Goal: Information Seeking & Learning: Learn about a topic

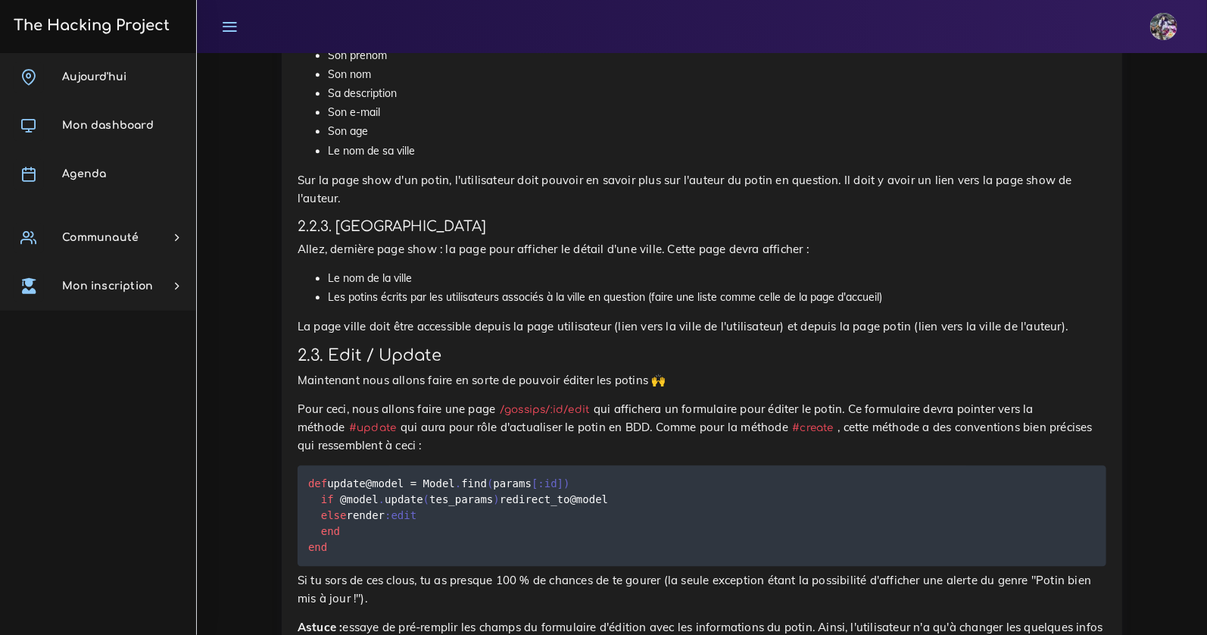
scroll to position [1673, 0]
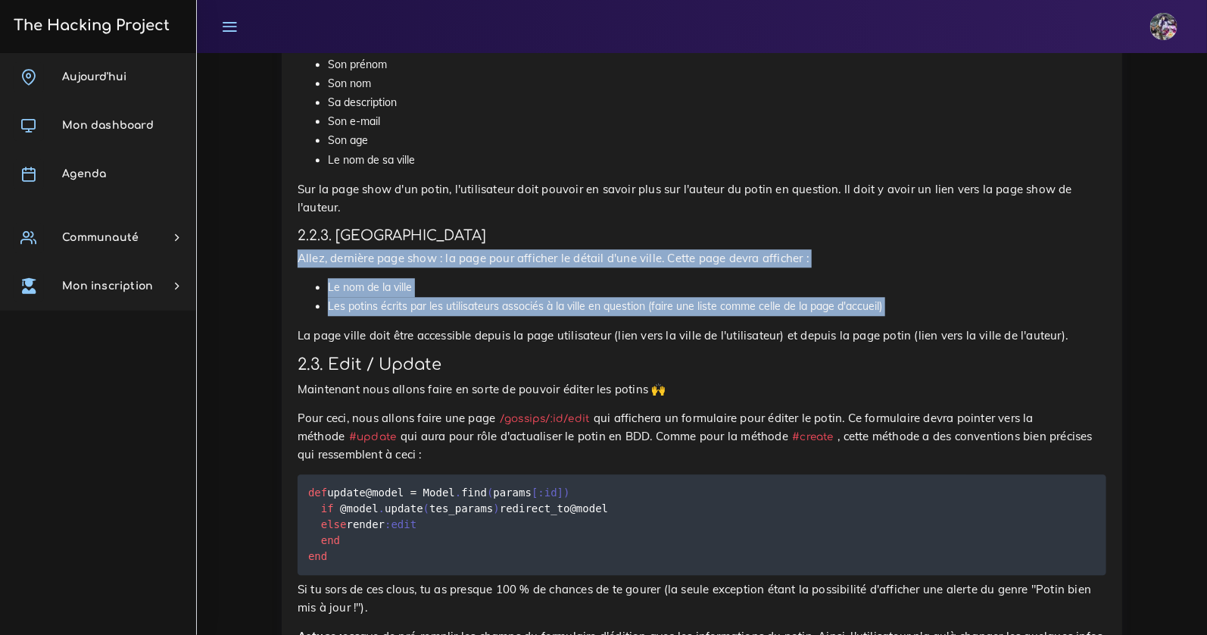
drag, startPoint x: 299, startPoint y: 255, endPoint x: 979, endPoint y: 327, distance: 683.4
click at [979, 327] on div "The Gossip Project : Full CRUD À The Hacking Project, il se passe plein de chos…" at bounding box center [702, 159] width 841 height 2473
click at [763, 311] on li "Les potins écrits par les utilisateurs associés à la ville en question (faire u…" at bounding box center [717, 306] width 779 height 19
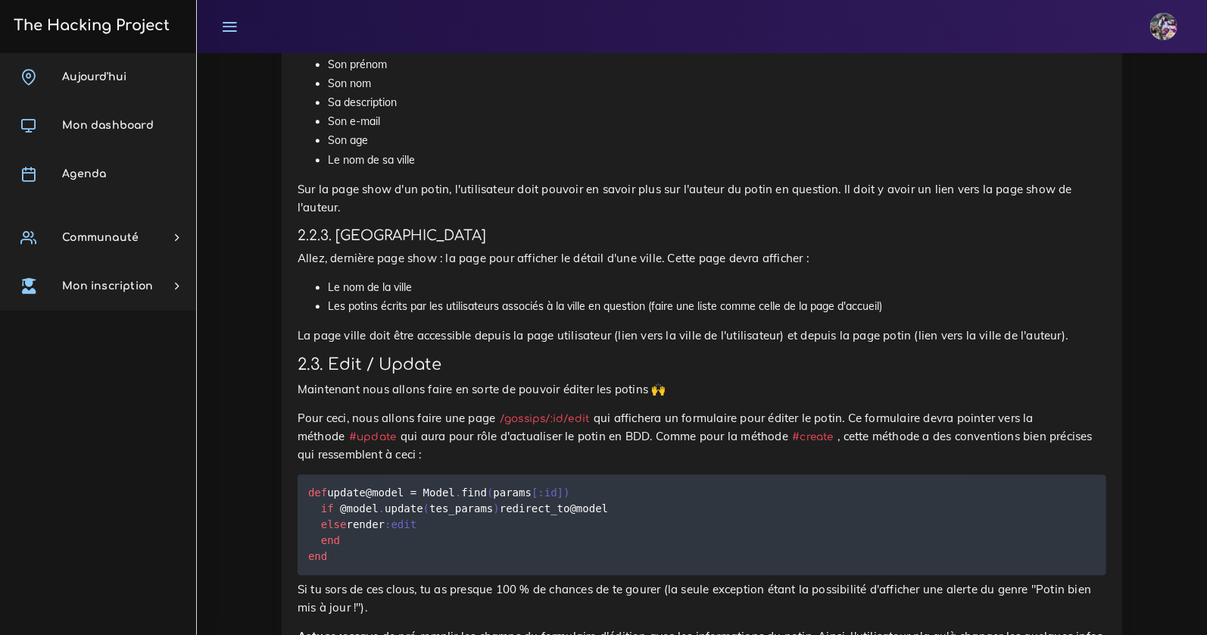
click at [609, 293] on li "Le nom de la ville" at bounding box center [717, 287] width 779 height 19
click at [557, 286] on li "Le nom de la ville" at bounding box center [717, 287] width 779 height 19
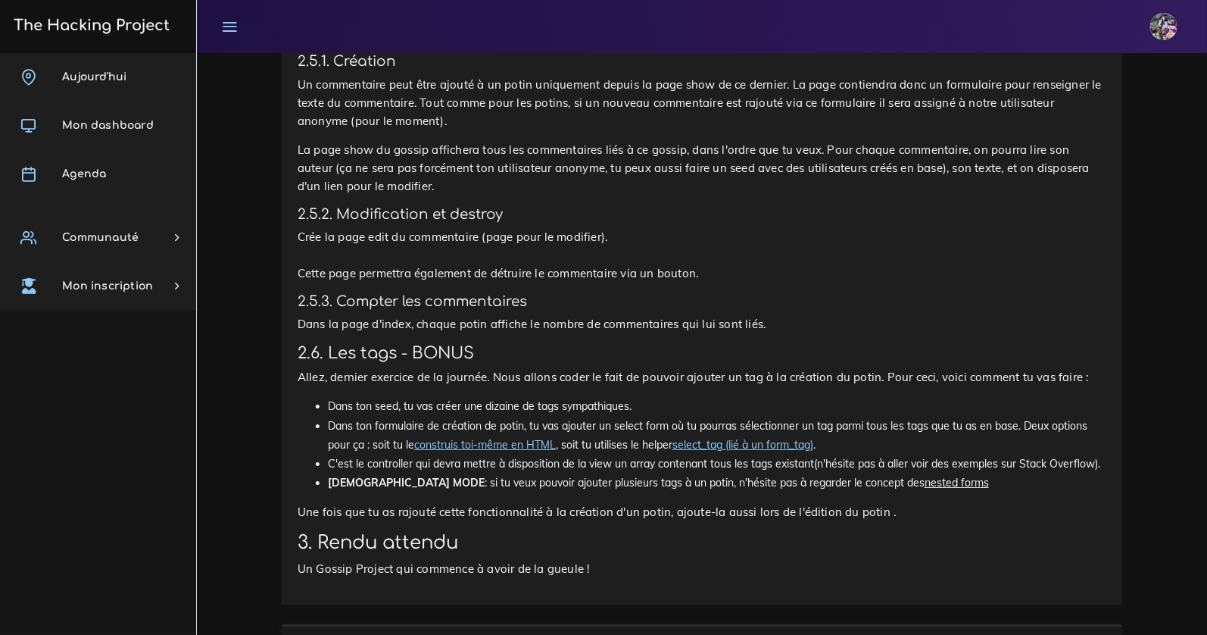
scroll to position [2464, 0]
drag, startPoint x: 308, startPoint y: 294, endPoint x: 636, endPoint y: 308, distance: 328.3
click at [636, 283] on p "Crée la page edit du commentaire (page pour le modifier). Cette page permettra …" at bounding box center [702, 256] width 809 height 55
drag, startPoint x: 636, startPoint y: 308, endPoint x: 430, endPoint y: 305, distance: 206.1
click at [430, 283] on p "Crée la page edit du commentaire (page pour le modifier). Cette page permettra …" at bounding box center [702, 256] width 809 height 55
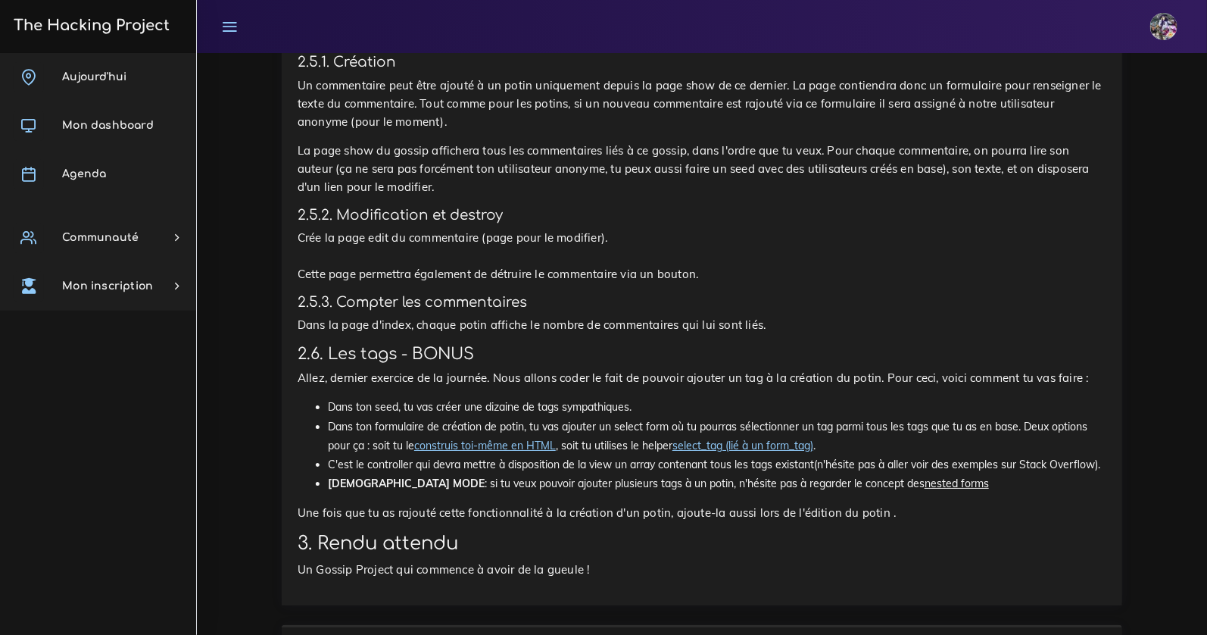
drag, startPoint x: 646, startPoint y: 301, endPoint x: 411, endPoint y: 298, distance: 235.6
click at [411, 283] on p "Crée la page edit du commentaire (page pour le modifier). Cette page permettra …" at bounding box center [702, 256] width 809 height 55
click at [412, 283] on p "Crée la page edit du commentaire (page pour le modifier). Cette page permettra …" at bounding box center [702, 256] width 809 height 55
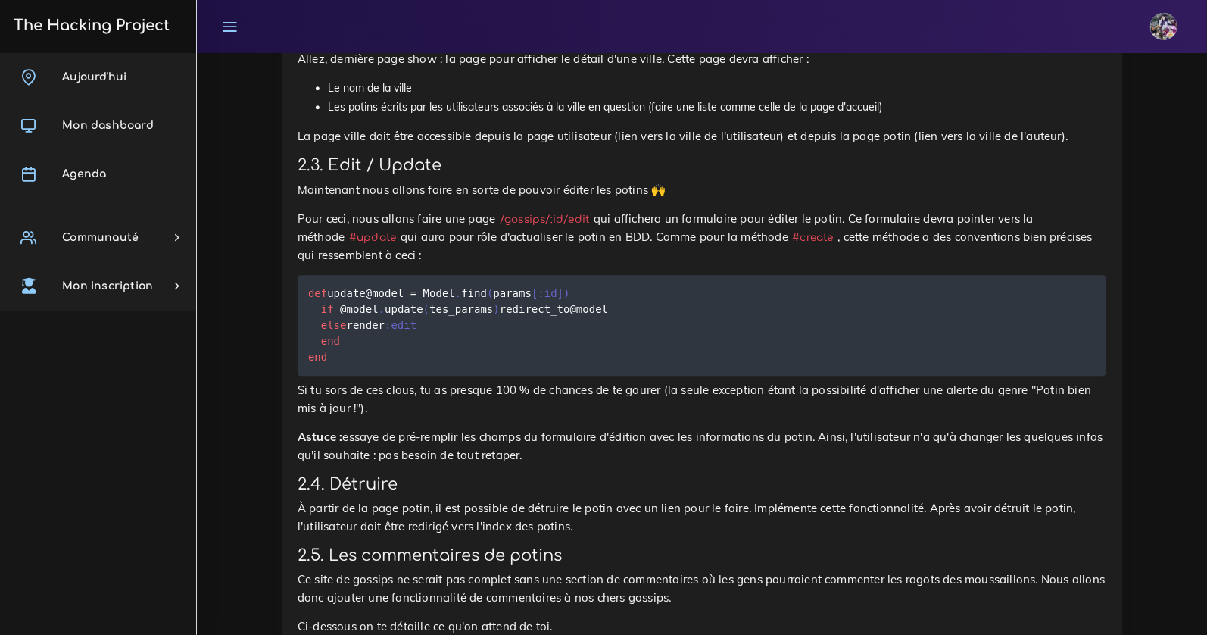
scroll to position [1869, 0]
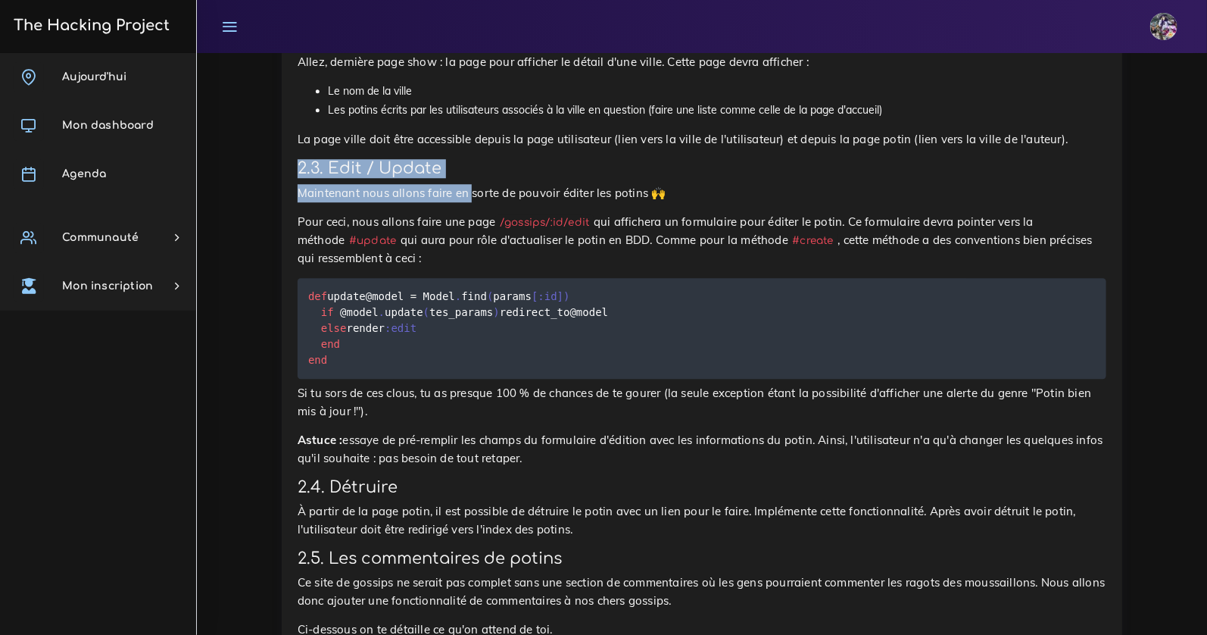
drag, startPoint x: 298, startPoint y: 173, endPoint x: 472, endPoint y: 188, distance: 174.1
click at [473, 188] on p "Maintenant nous allons faire en sorte de pouvoir éditer les potins 🙌" at bounding box center [702, 193] width 809 height 18
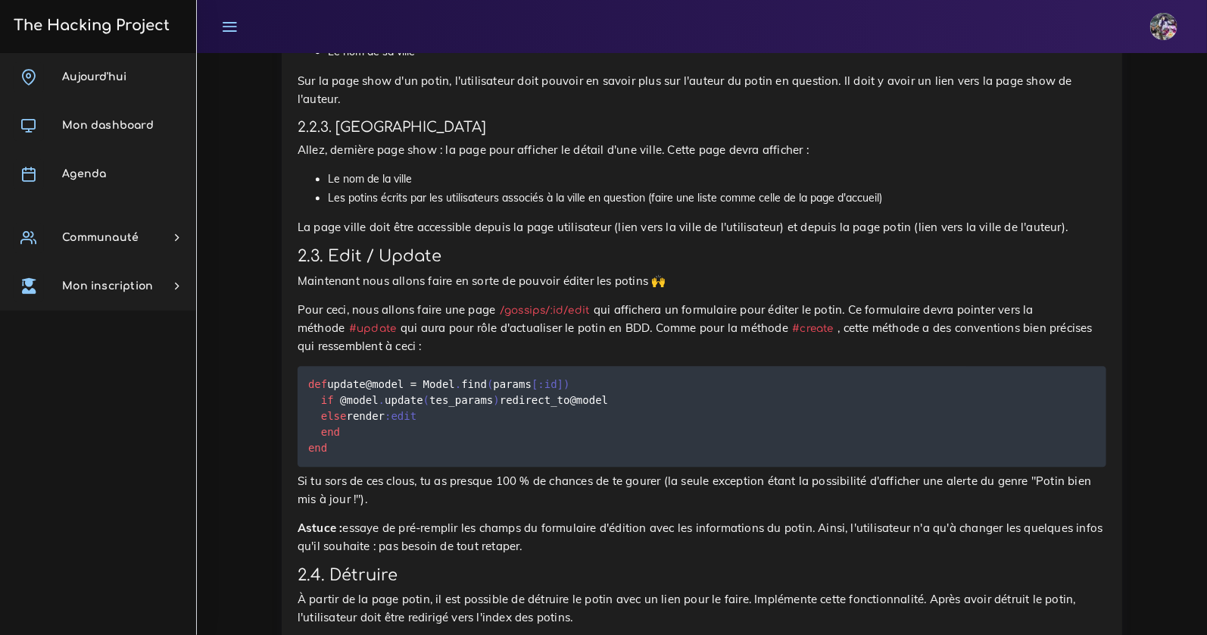
scroll to position [1790, 0]
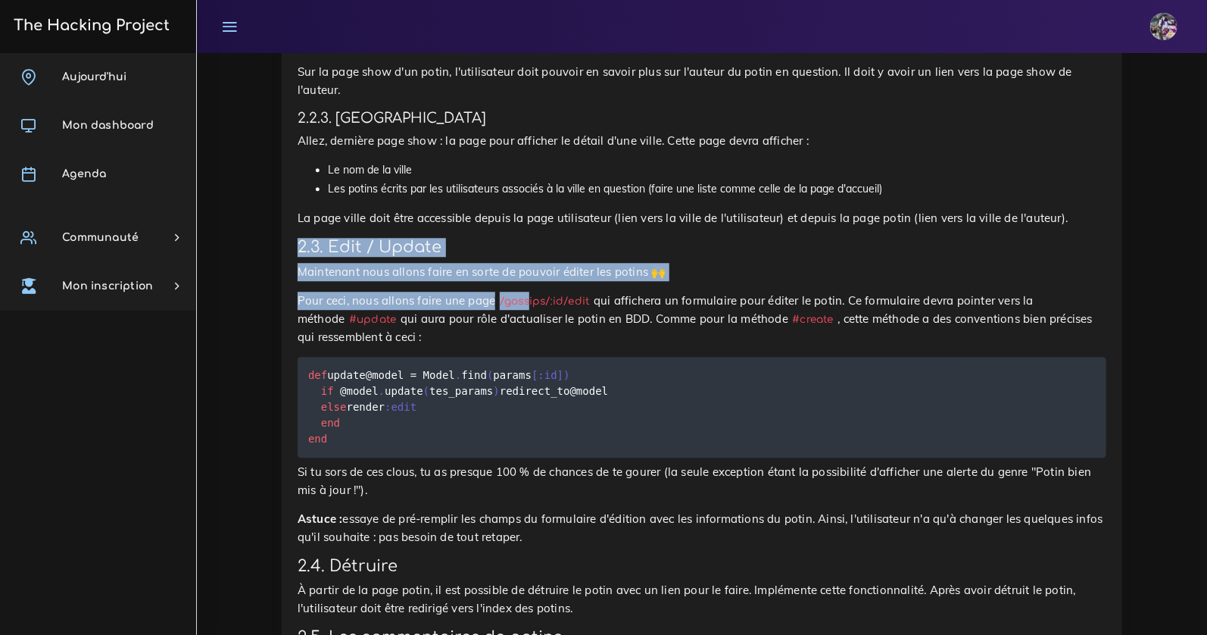
drag, startPoint x: 293, startPoint y: 246, endPoint x: 533, endPoint y: 297, distance: 245.4
click at [533, 296] on div "The Gossip Project : Full CRUD À The Hacking Project, il se passe plein de chos…" at bounding box center [702, 41] width 841 height 2473
click at [434, 291] on div "The Gossip Project : Full CRUD À The Hacking Project, il se passe plein de chos…" at bounding box center [702, 36] width 809 height 2431
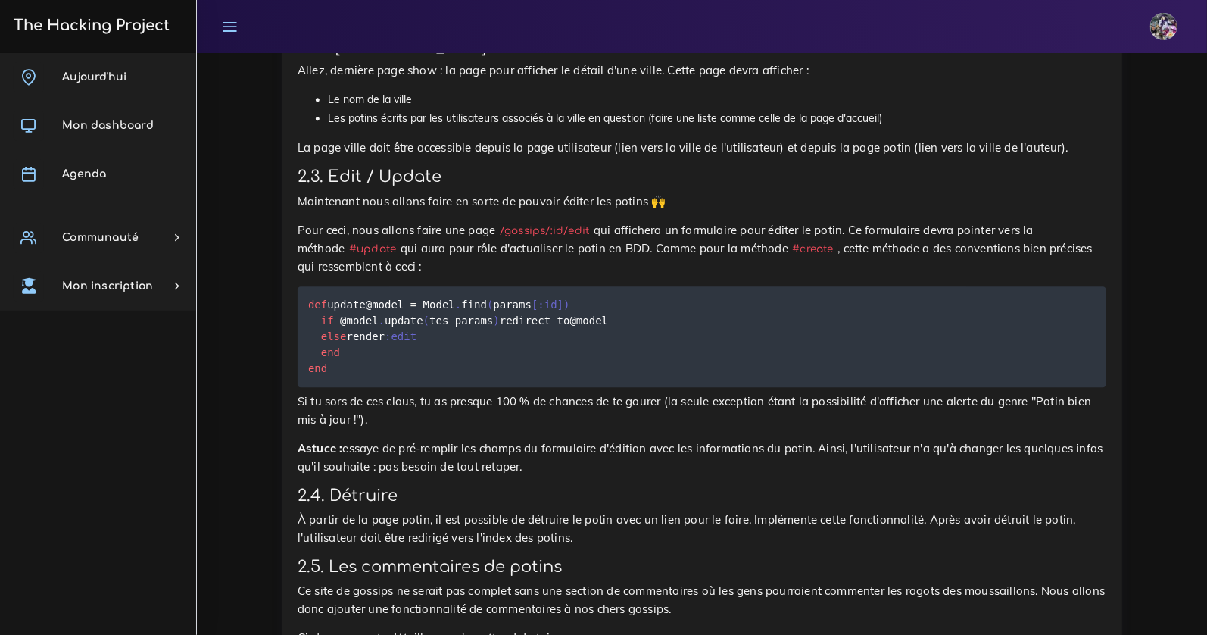
scroll to position [1942, 0]
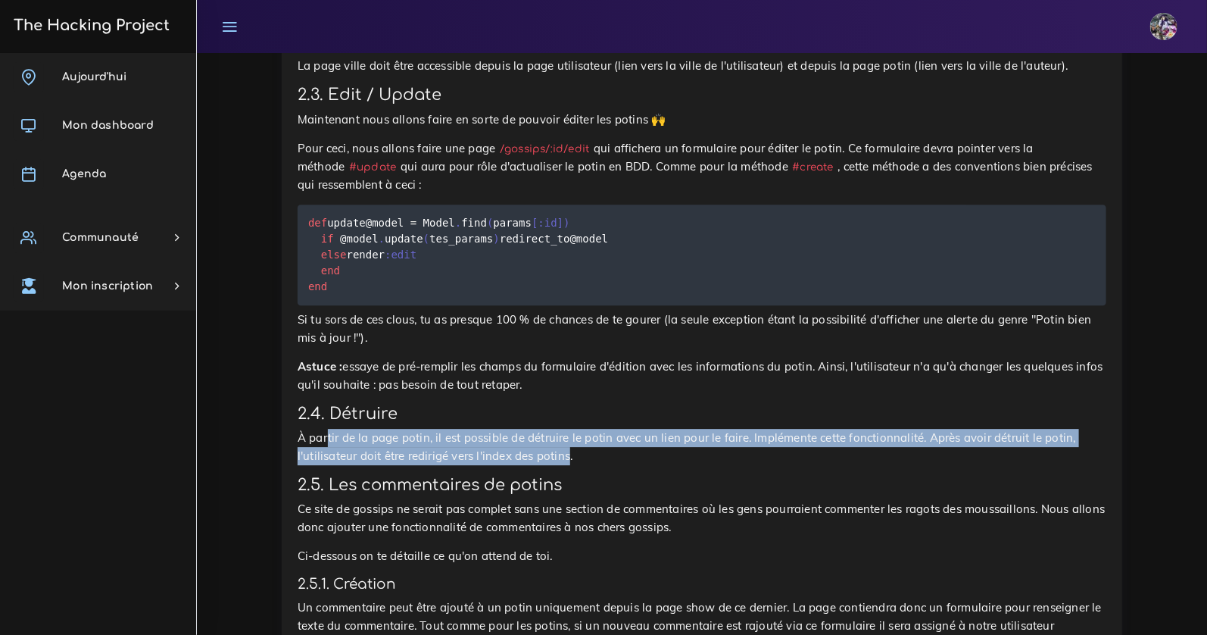
drag, startPoint x: 333, startPoint y: 486, endPoint x: 571, endPoint y: 497, distance: 238.1
click at [571, 465] on p "À partir de la page potin, il est possible de détruire le potin avec un lien po…" at bounding box center [702, 447] width 809 height 36
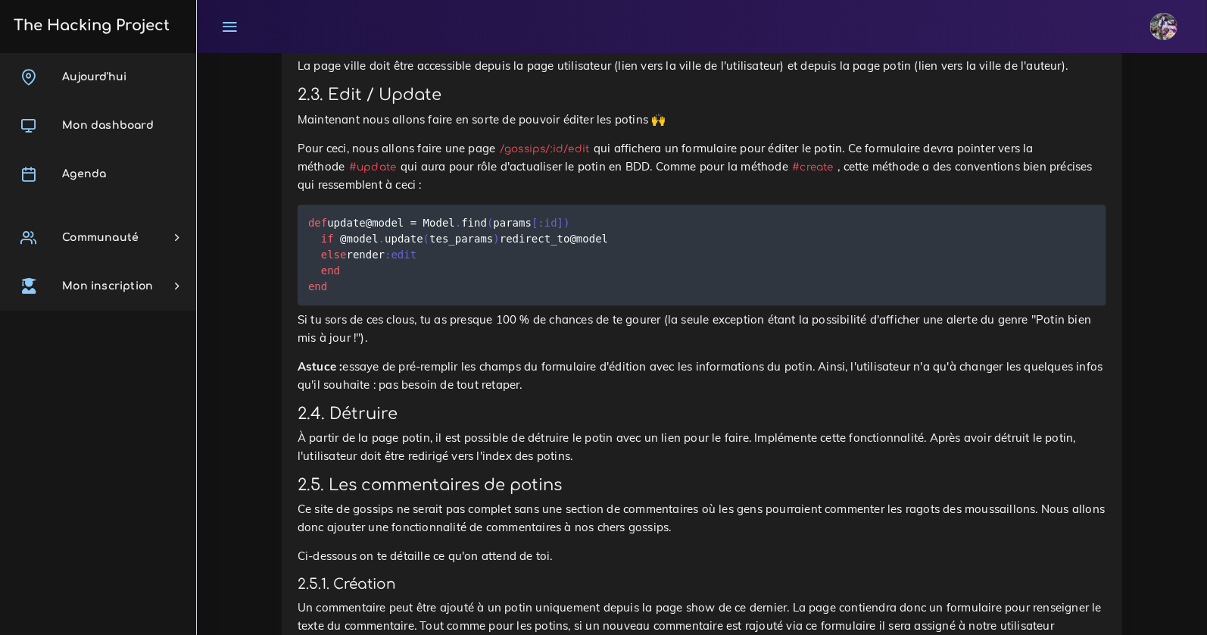
click at [572, 465] on p "À partir de la page potin, il est possible de détruire le potin avec un lien po…" at bounding box center [702, 447] width 809 height 36
click at [428, 423] on h3 "2.4. Détruire" at bounding box center [702, 414] width 809 height 19
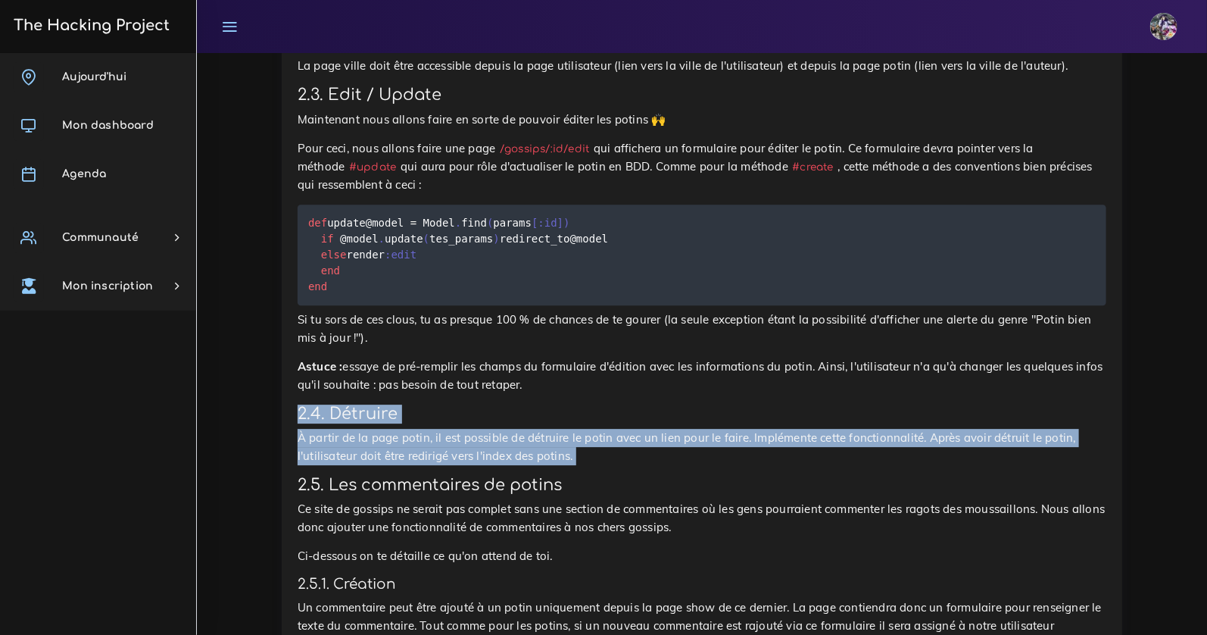
drag, startPoint x: 285, startPoint y: 454, endPoint x: 591, endPoint y: 517, distance: 312.6
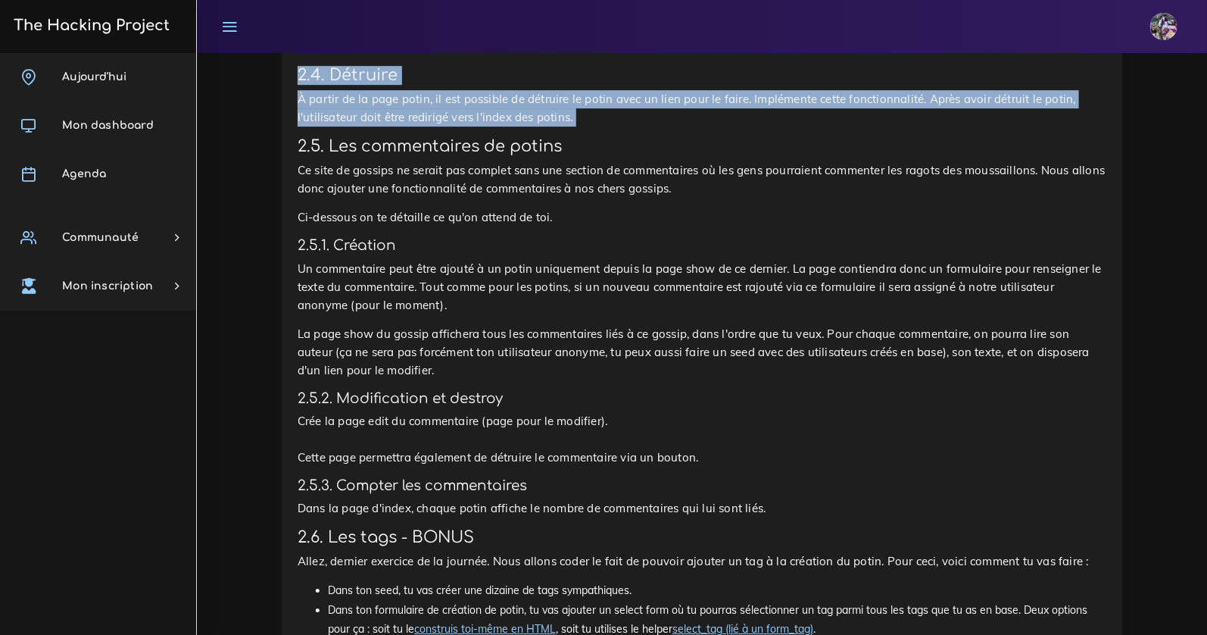
scroll to position [2294, 0]
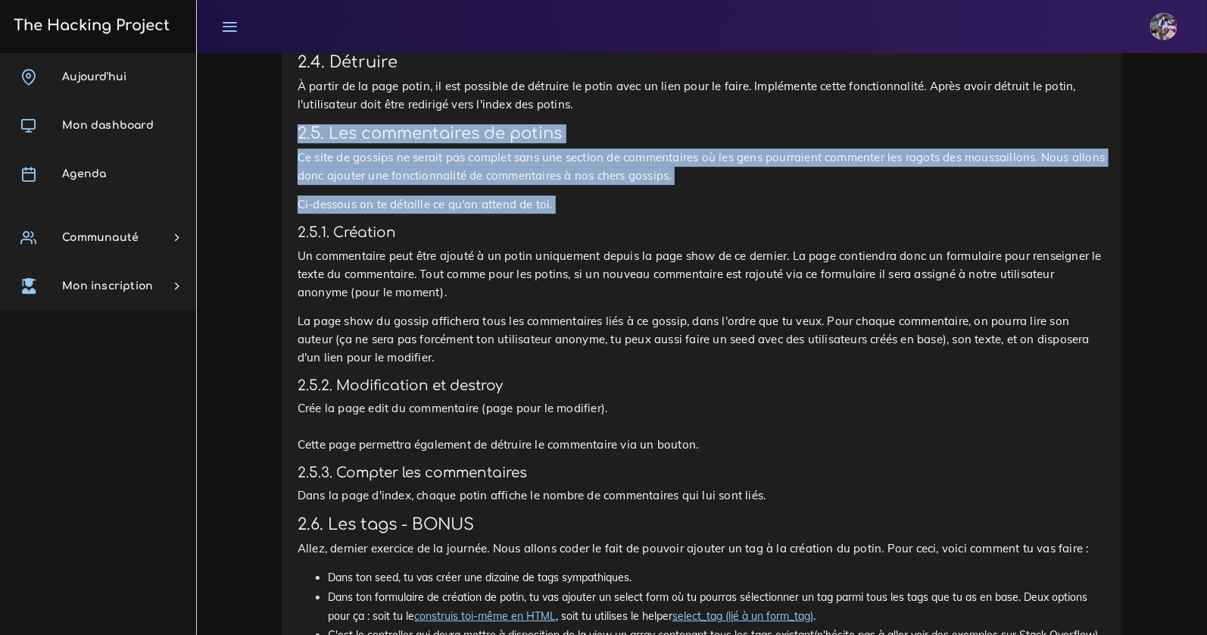
drag, startPoint x: 298, startPoint y: 183, endPoint x: 576, endPoint y: 270, distance: 290.8
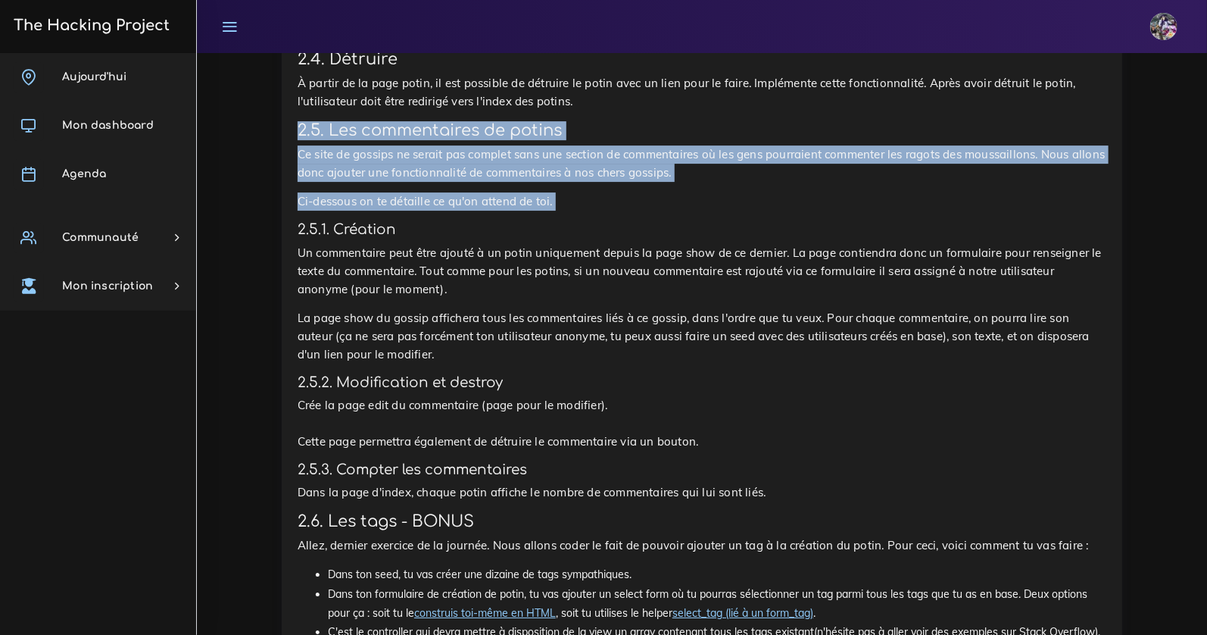
scroll to position [2297, 0]
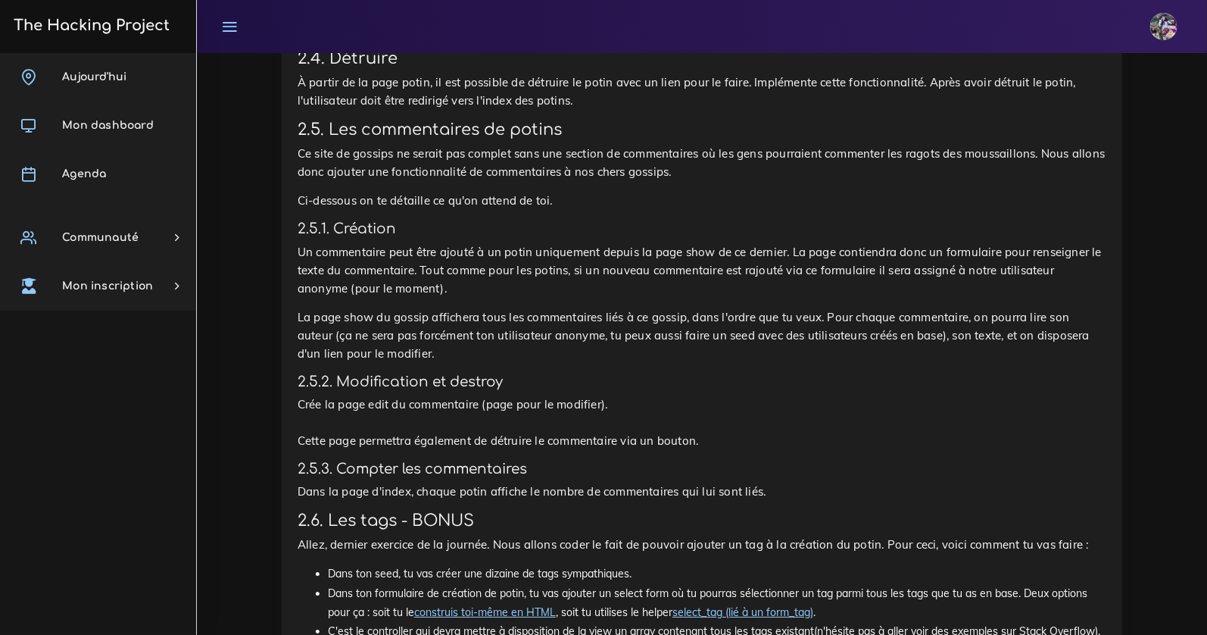
click at [339, 237] on h4 "2.5.1. Création" at bounding box center [702, 228] width 809 height 17
click at [411, 237] on h4 "2.5.1. Création" at bounding box center [702, 228] width 809 height 17
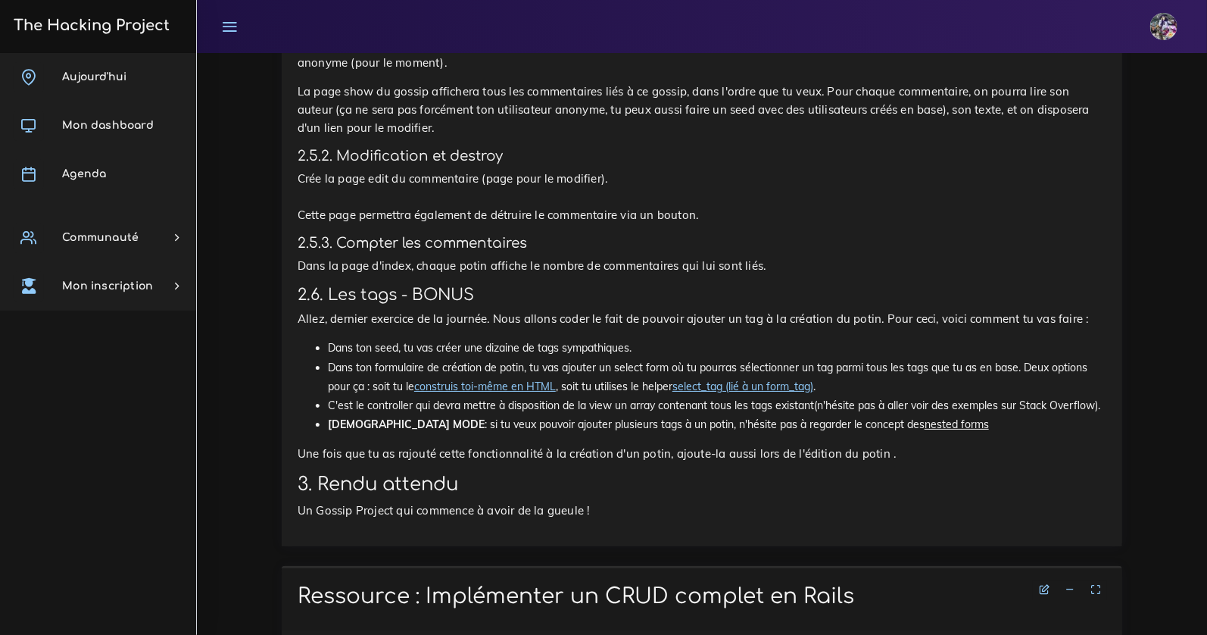
scroll to position [2503, 0]
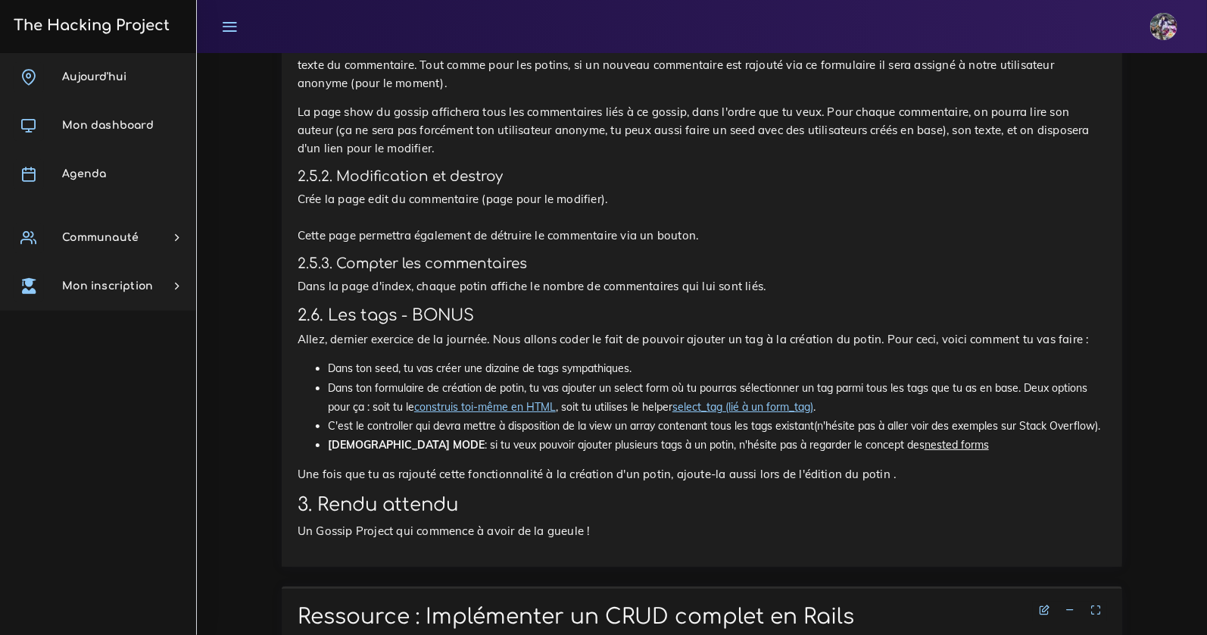
drag, startPoint x: 761, startPoint y: 325, endPoint x: 477, endPoint y: 323, distance: 284.1
click at [522, 272] on h4 "2.5.3. Compter les commentaires" at bounding box center [702, 263] width 809 height 17
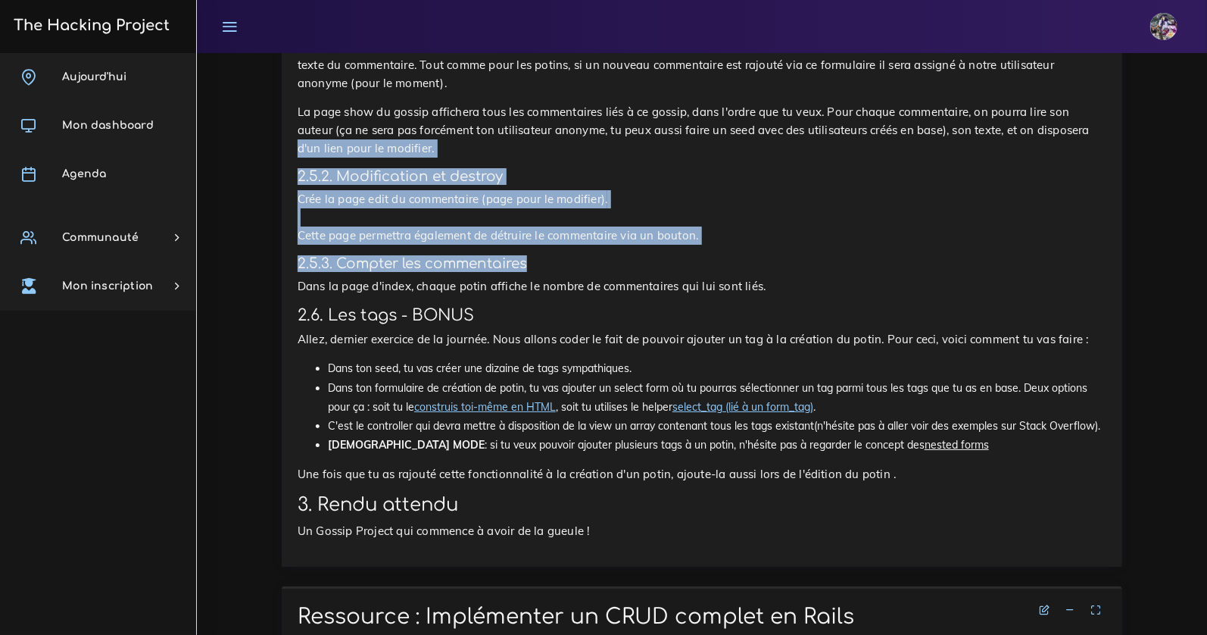
drag, startPoint x: 540, startPoint y: 316, endPoint x: 292, endPoint y: 206, distance: 271.7
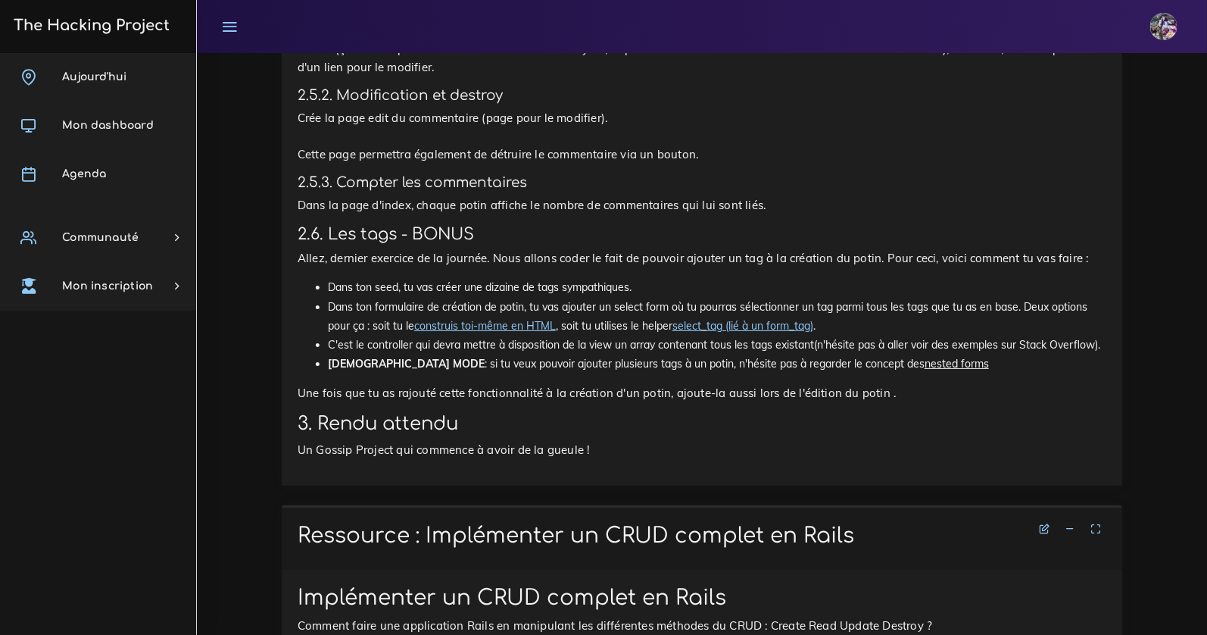
scroll to position [2584, 0]
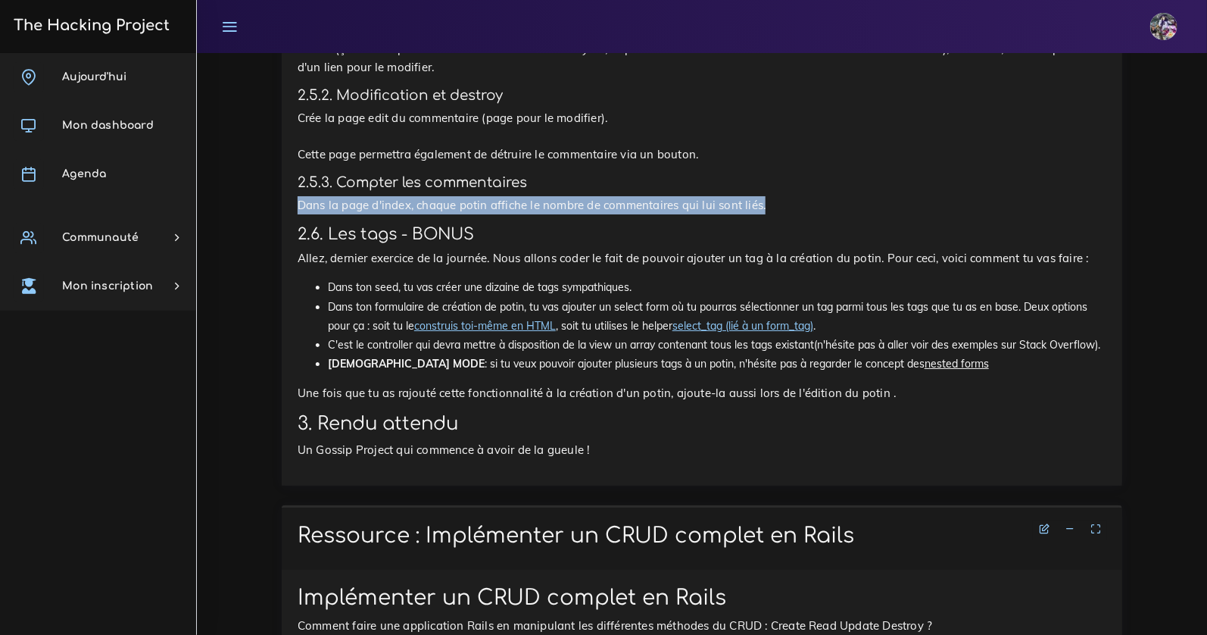
drag, startPoint x: 301, startPoint y: 254, endPoint x: 838, endPoint y: 259, distance: 537.1
click at [838, 214] on p "Dans la page d'index, chaque potin affiche le nombre de commentaires qui lui so…" at bounding box center [702, 205] width 809 height 18
click at [834, 214] on p "Dans la page d'index, chaque potin affiche le nombre de commentaires qui lui so…" at bounding box center [702, 205] width 809 height 18
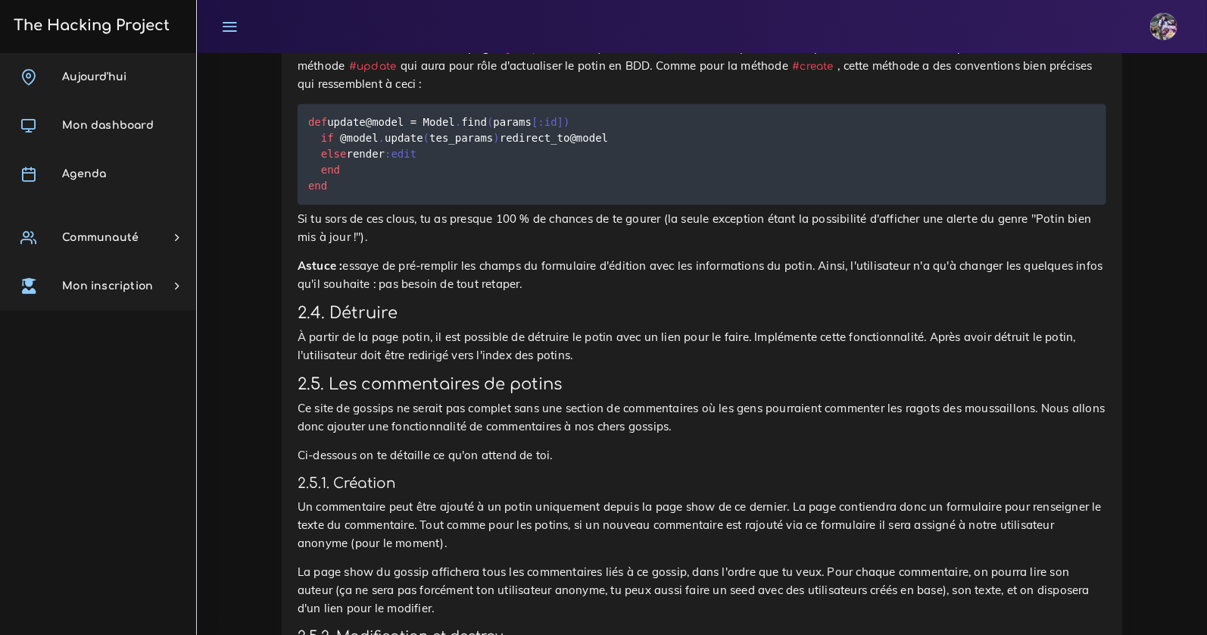
scroll to position [2039, 0]
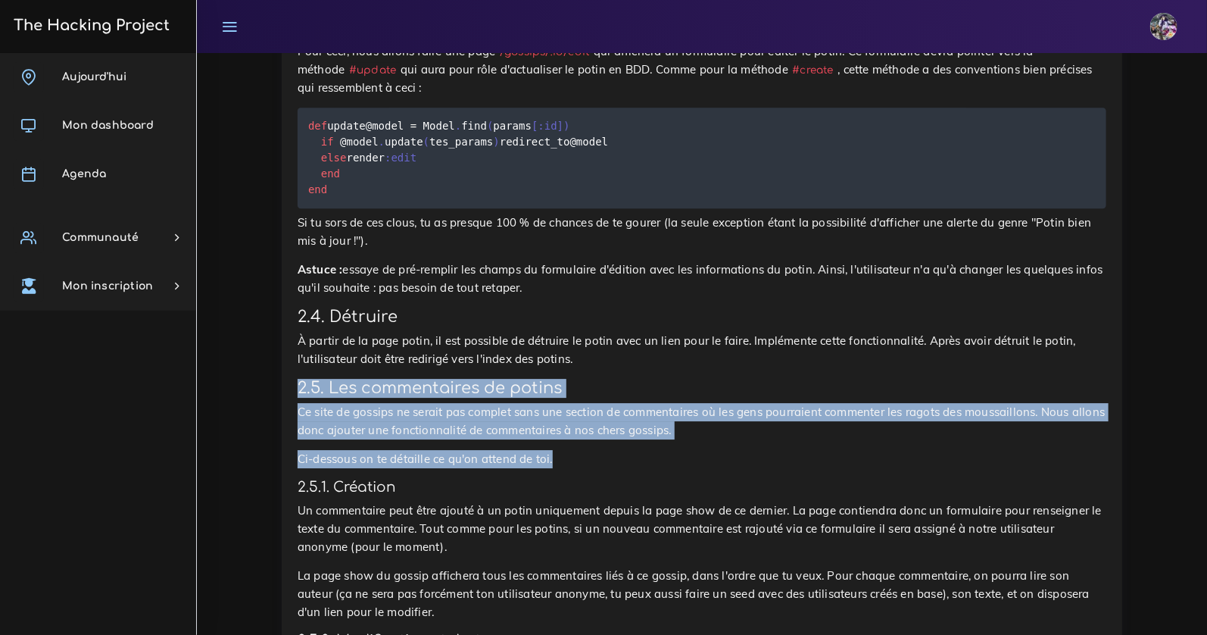
drag, startPoint x: 539, startPoint y: 514, endPoint x: 250, endPoint y: 439, distance: 298.9
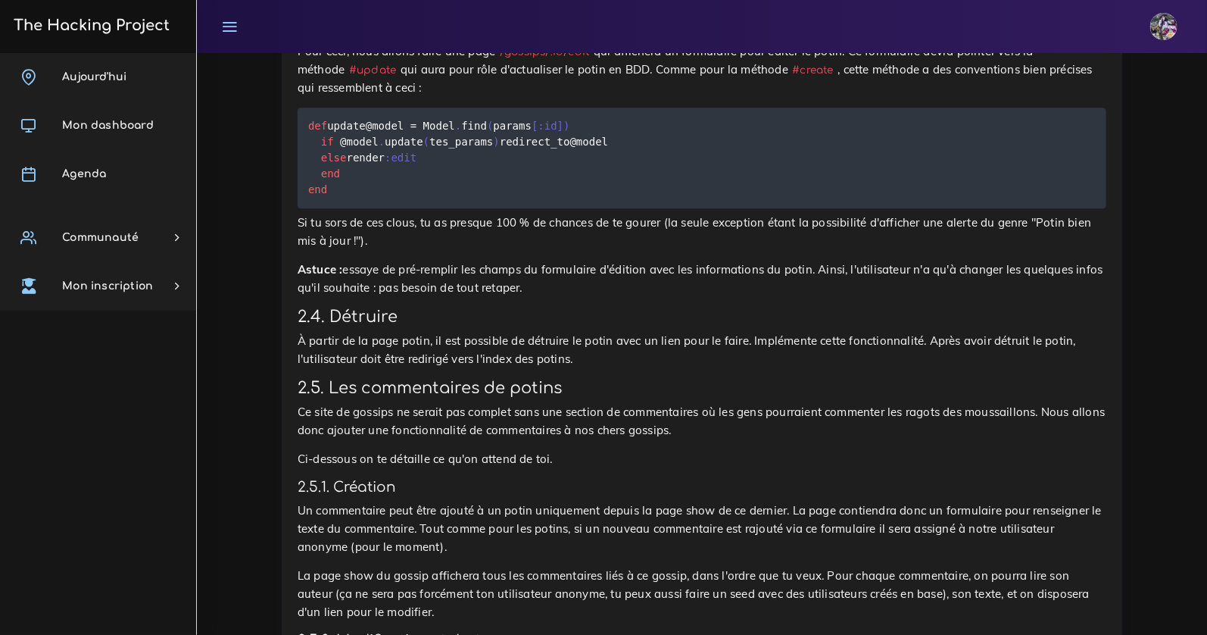
click at [367, 439] on p "Ce site de gossips ne serait pas complet sans une section de commentaires où le…" at bounding box center [702, 421] width 809 height 36
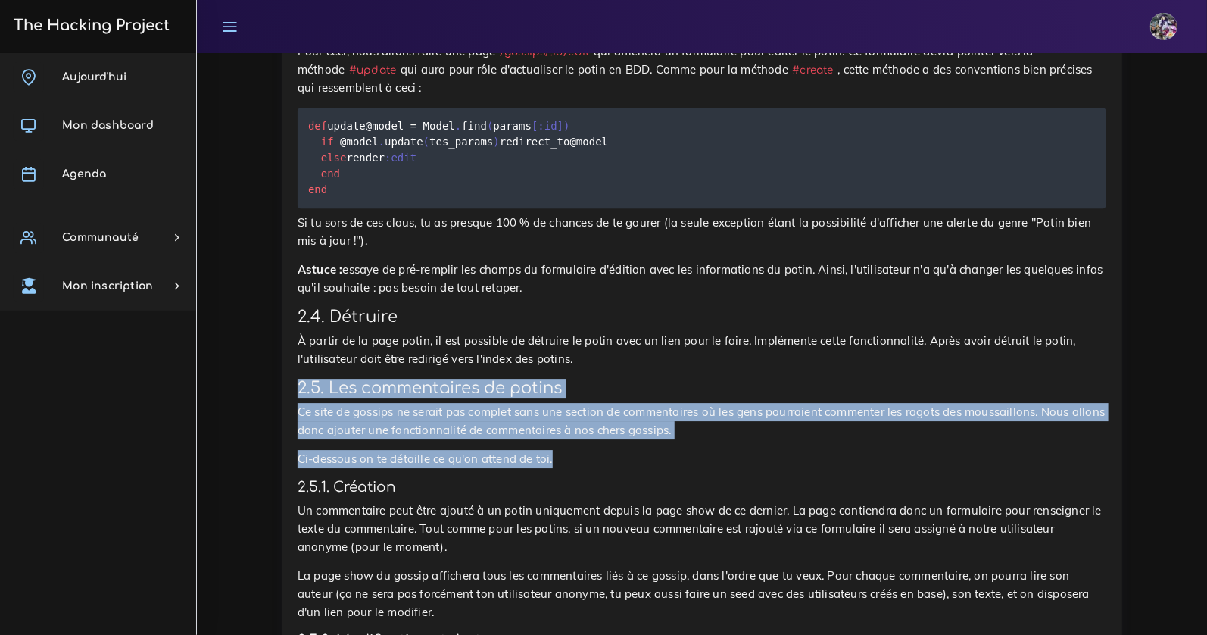
drag, startPoint x: 297, startPoint y: 438, endPoint x: 561, endPoint y: 501, distance: 271.0
click at [561, 468] on p "Ci-dessous on te détaille ce qu'on attend de toi." at bounding box center [702, 459] width 809 height 18
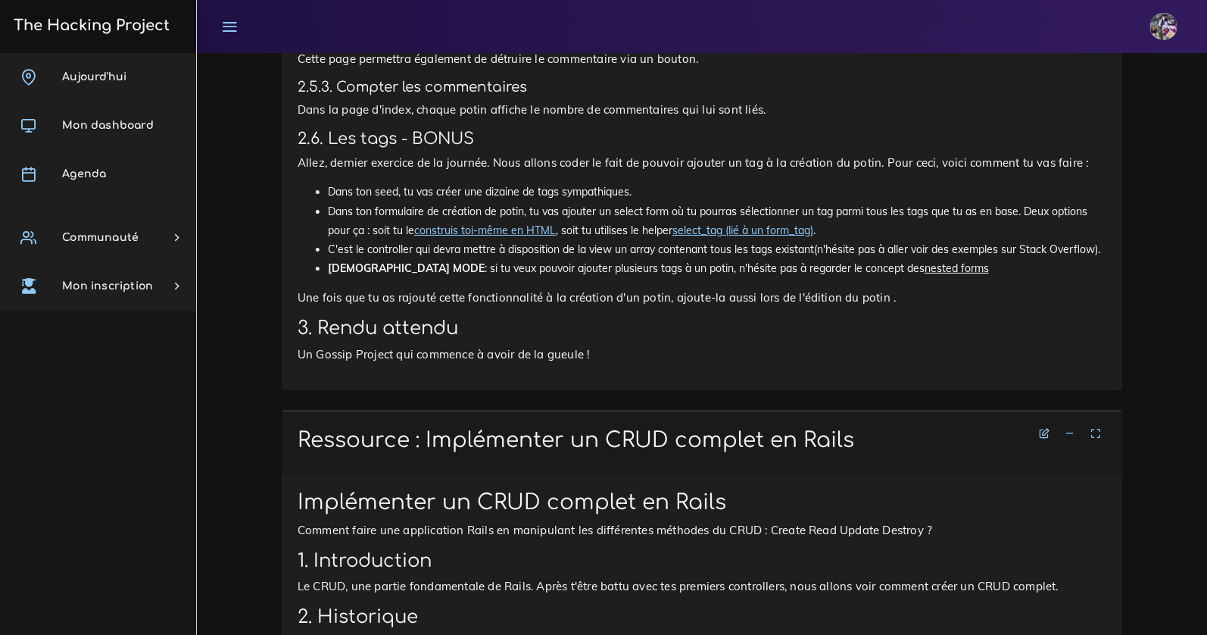
scroll to position [2683, 0]
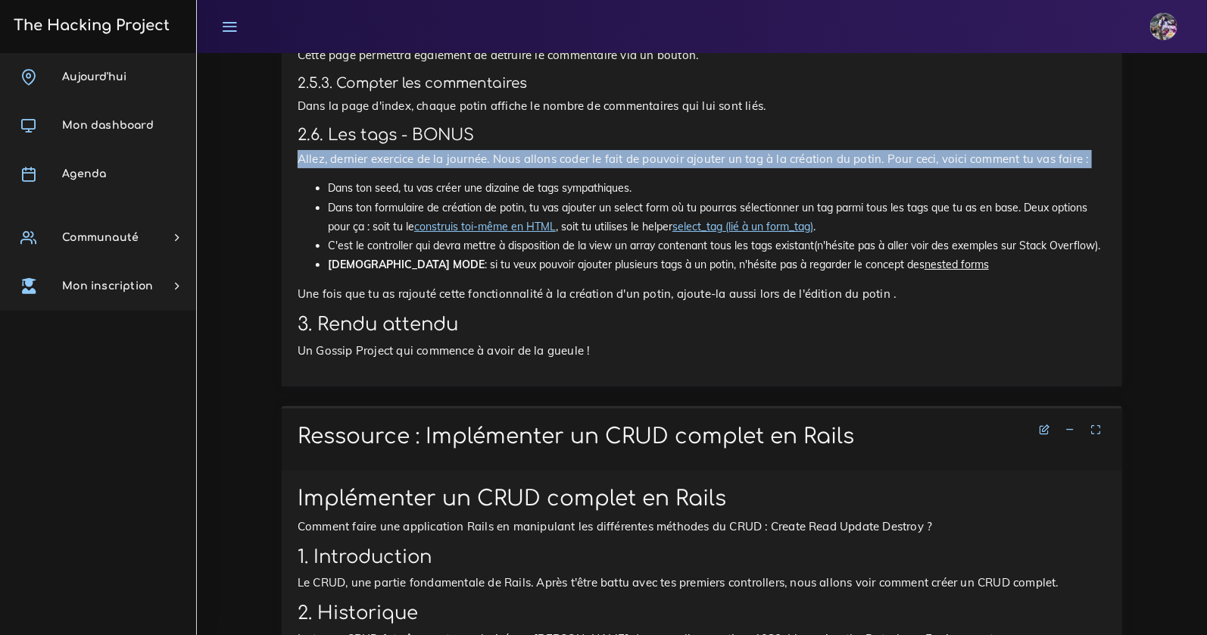
drag, startPoint x: 283, startPoint y: 204, endPoint x: 615, endPoint y: 213, distance: 332.7
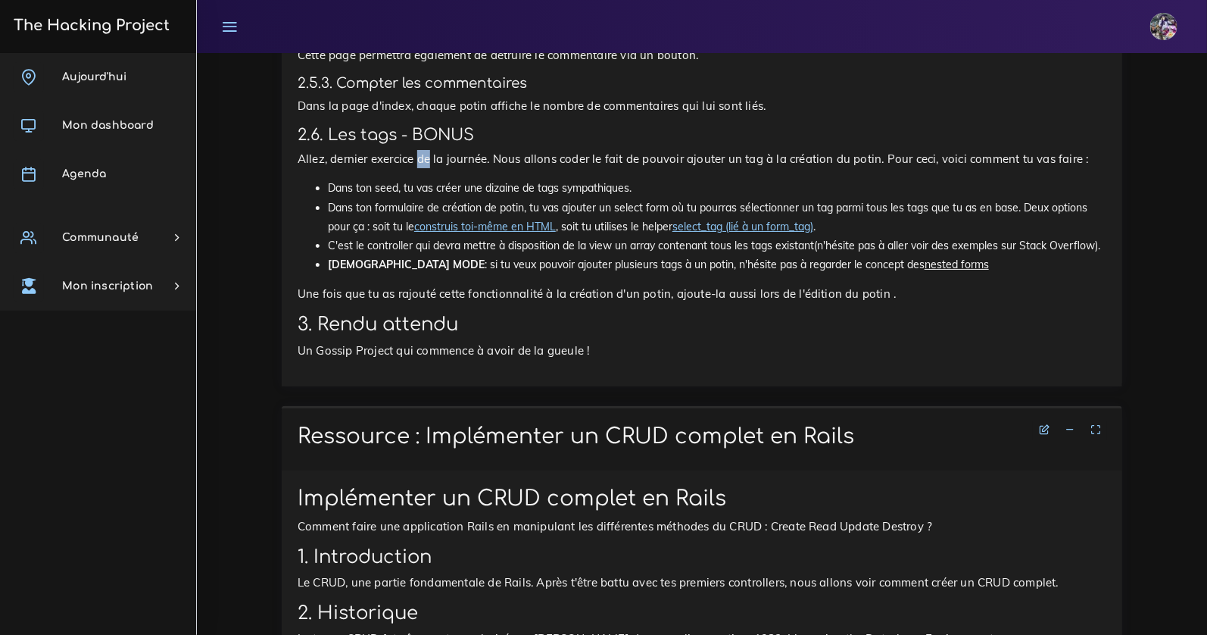
click at [429, 168] on p "Allez, dernier exercice de la journée. Nous allons coder le fait de pouvoir ajo…" at bounding box center [702, 159] width 809 height 18
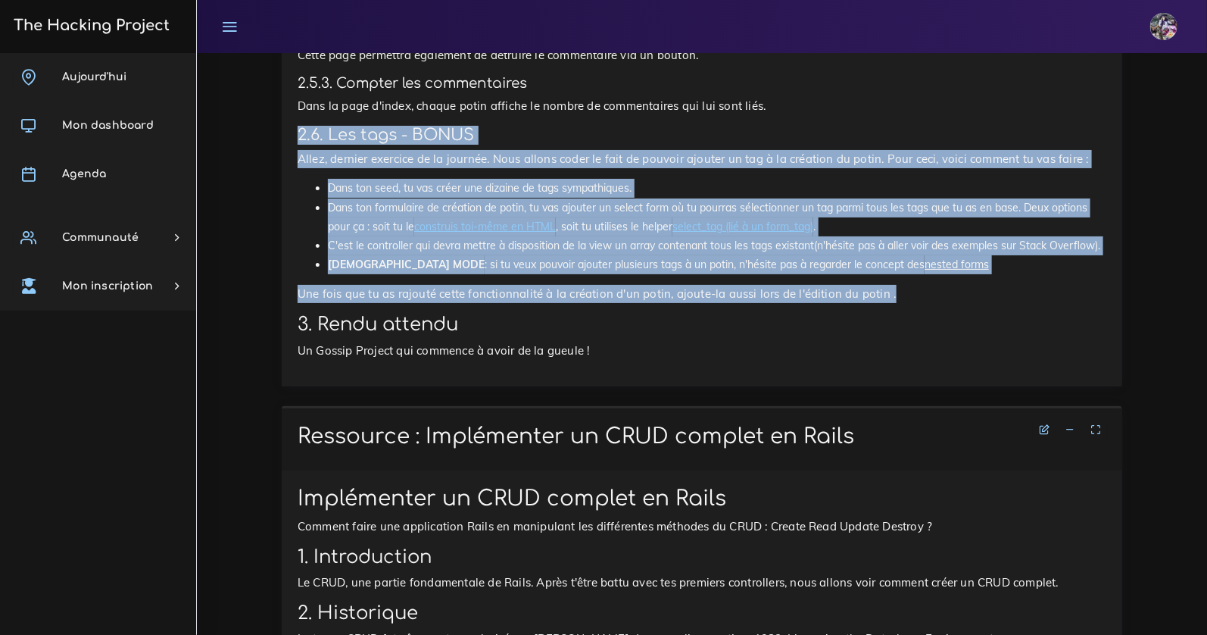
drag, startPoint x: 311, startPoint y: 180, endPoint x: 950, endPoint y: 342, distance: 659.0
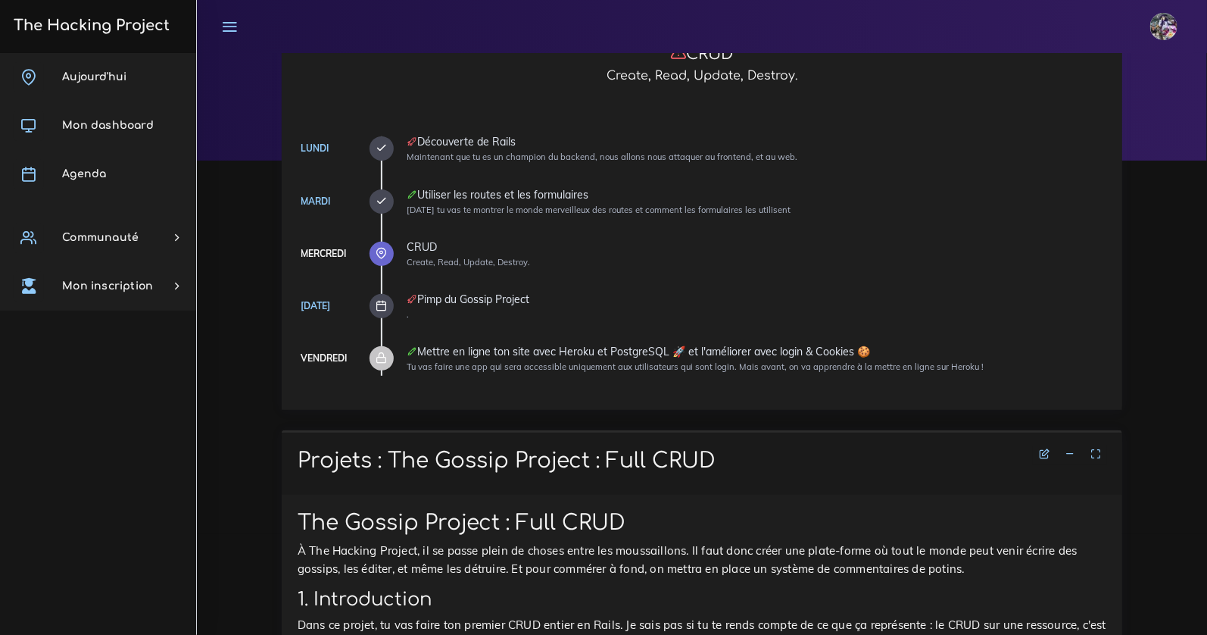
scroll to position [0, 0]
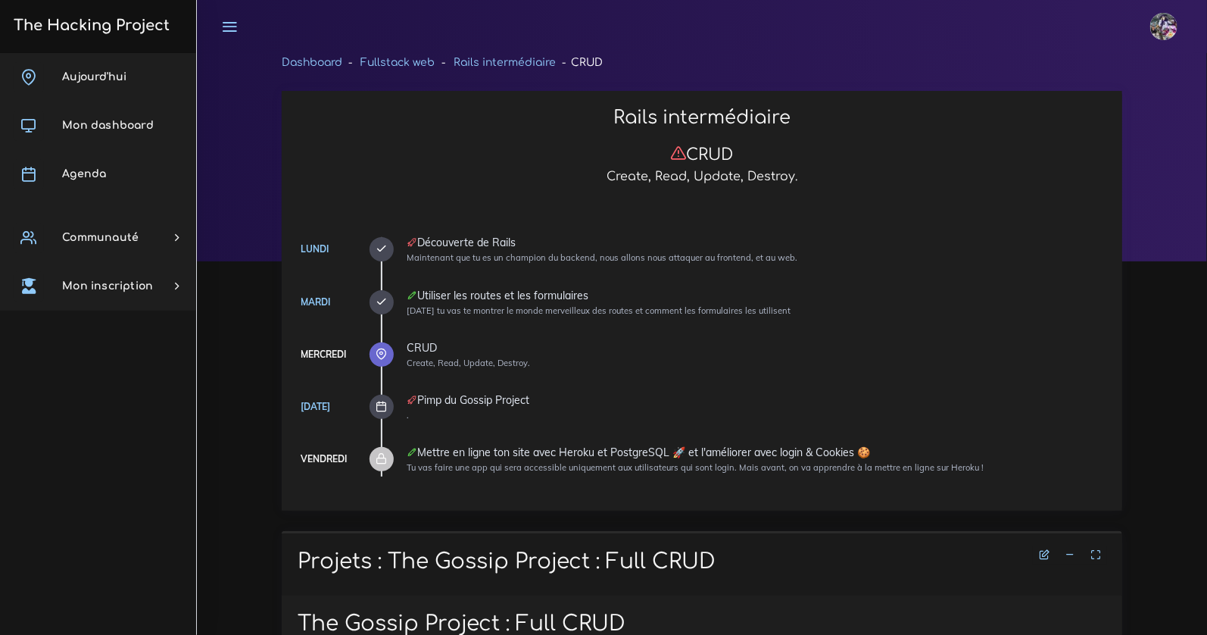
click at [143, 20] on h3 "The Hacking Project" at bounding box center [89, 25] width 161 height 17
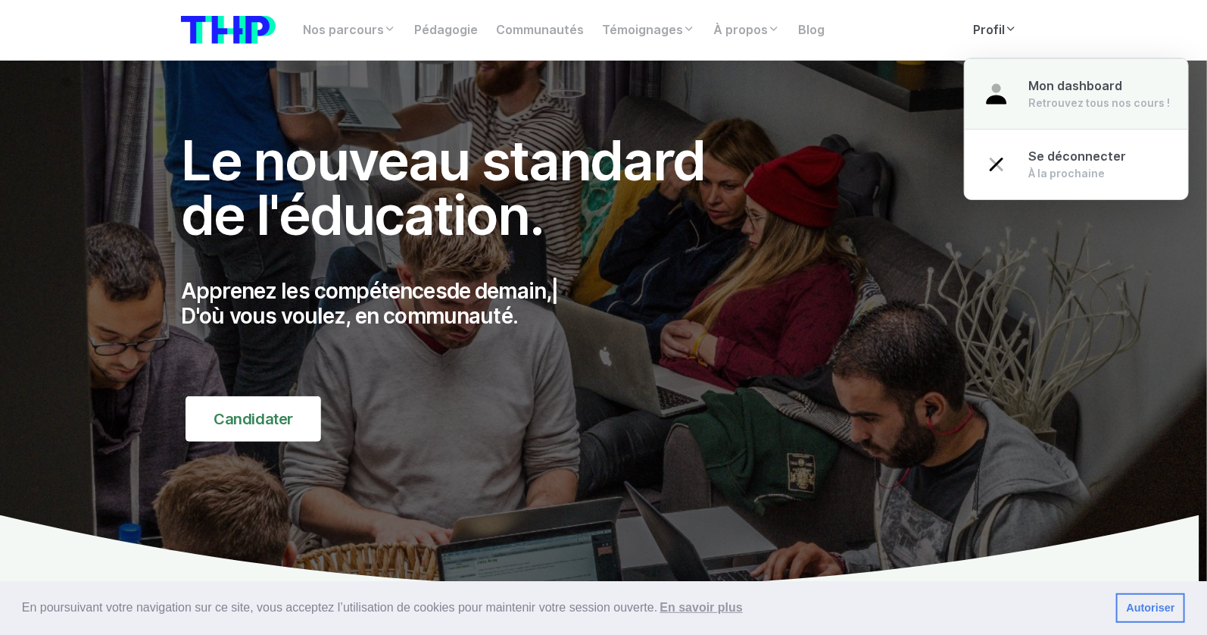
click at [1018, 95] on link "Mon dashboard Retrouvez tous nos cours !" at bounding box center [1076, 93] width 223 height 71
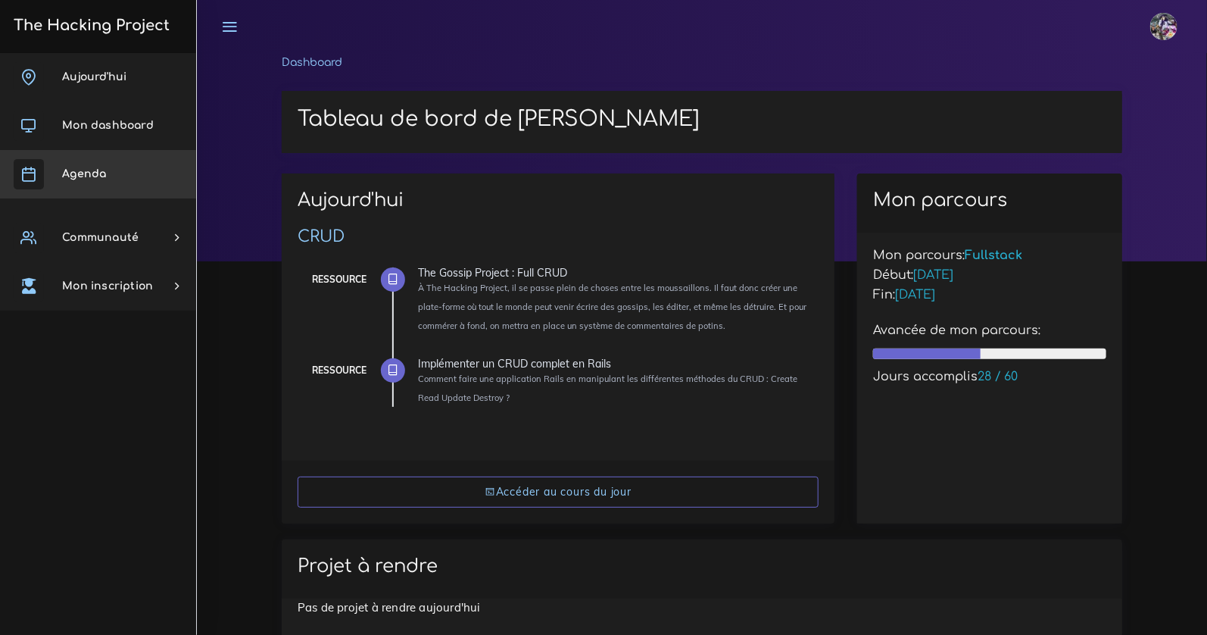
click at [130, 185] on link "Agenda" at bounding box center [98, 174] width 196 height 48
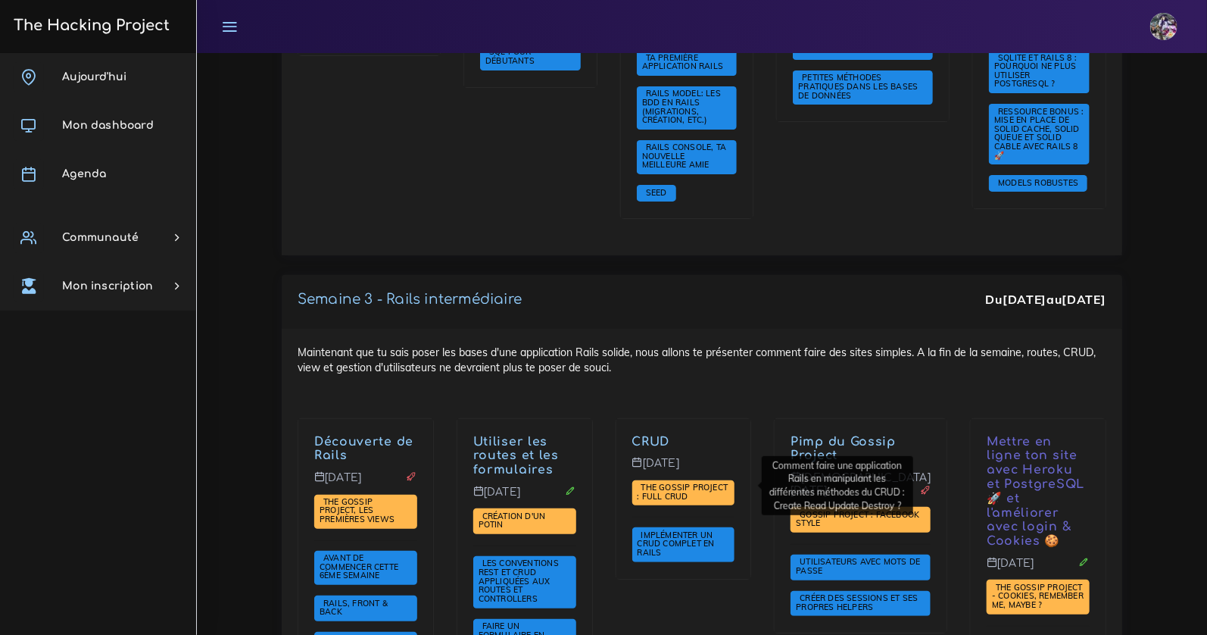
scroll to position [2902, 0]
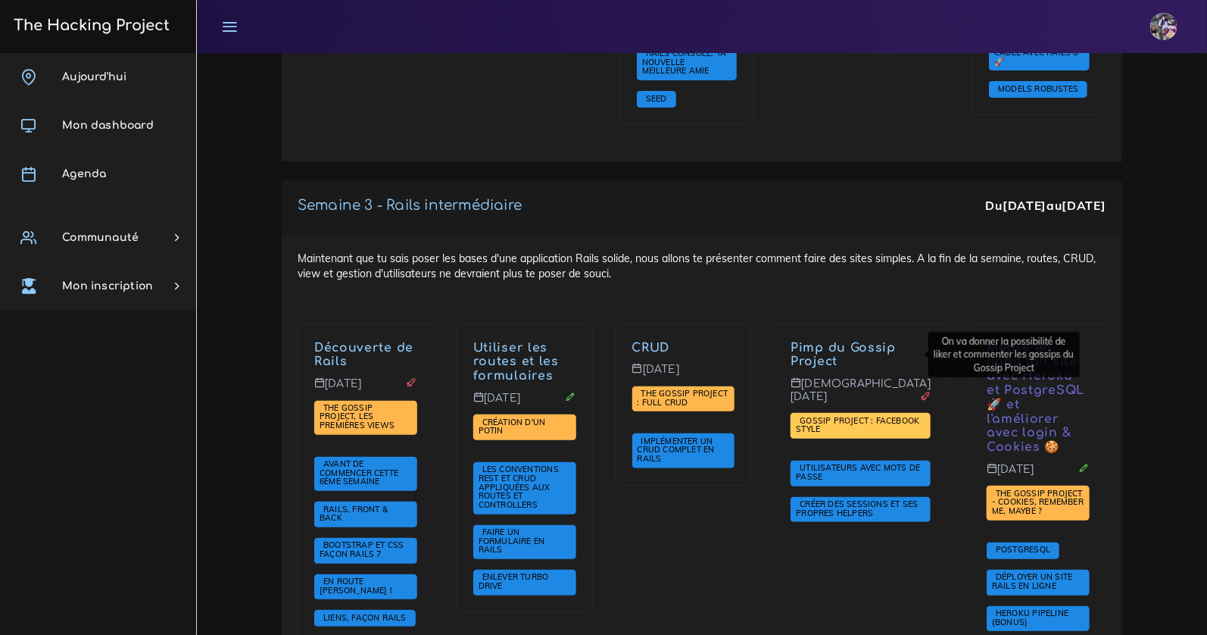
click at [826, 415] on span "Gossip Project : Facebook style" at bounding box center [857, 425] width 123 height 20
click at [862, 415] on span "Gossip Project : Facebook style" at bounding box center [857, 425] width 123 height 20
click at [863, 341] on link "Pimp du Gossip Project" at bounding box center [843, 355] width 105 height 28
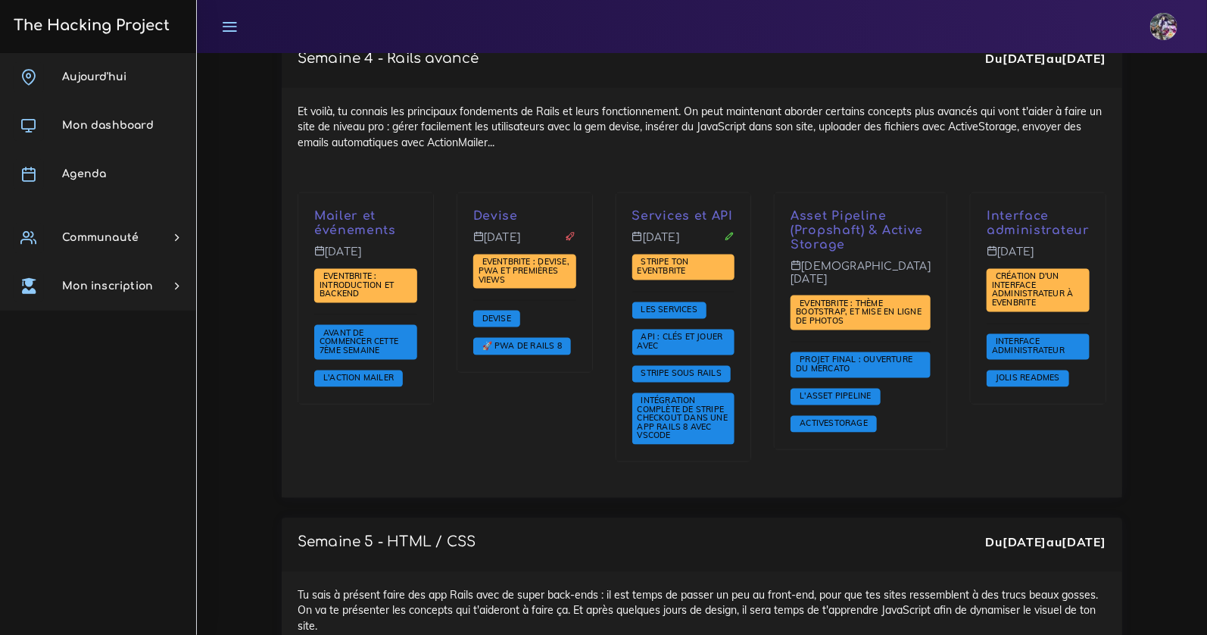
scroll to position [3490, 0]
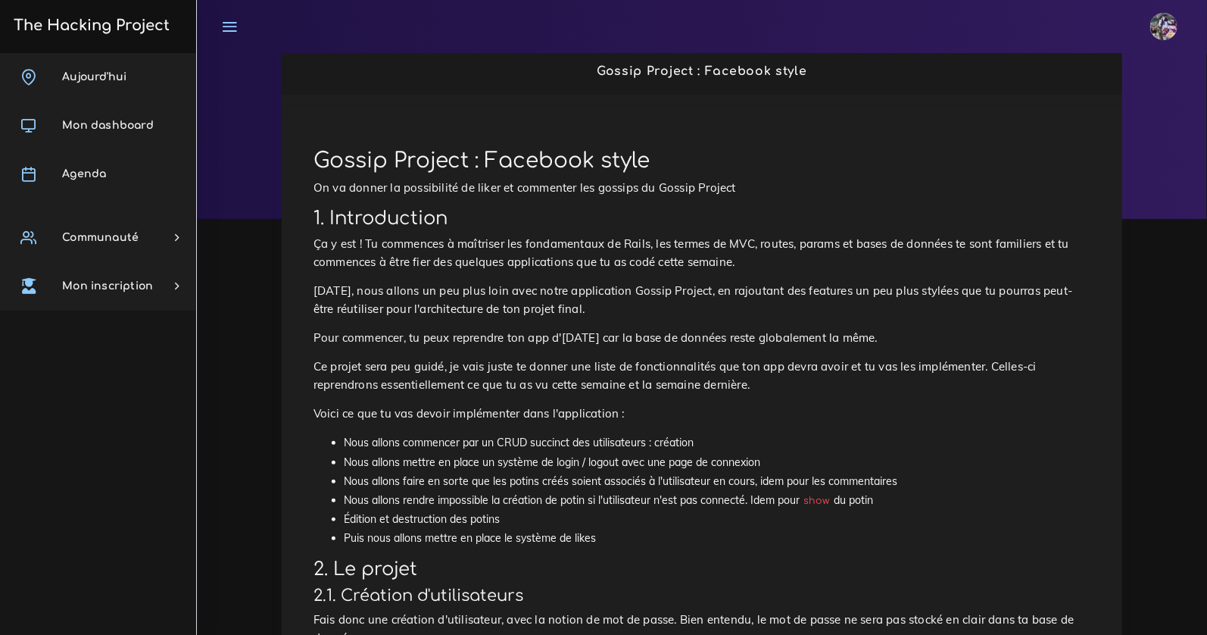
scroll to position [33, 0]
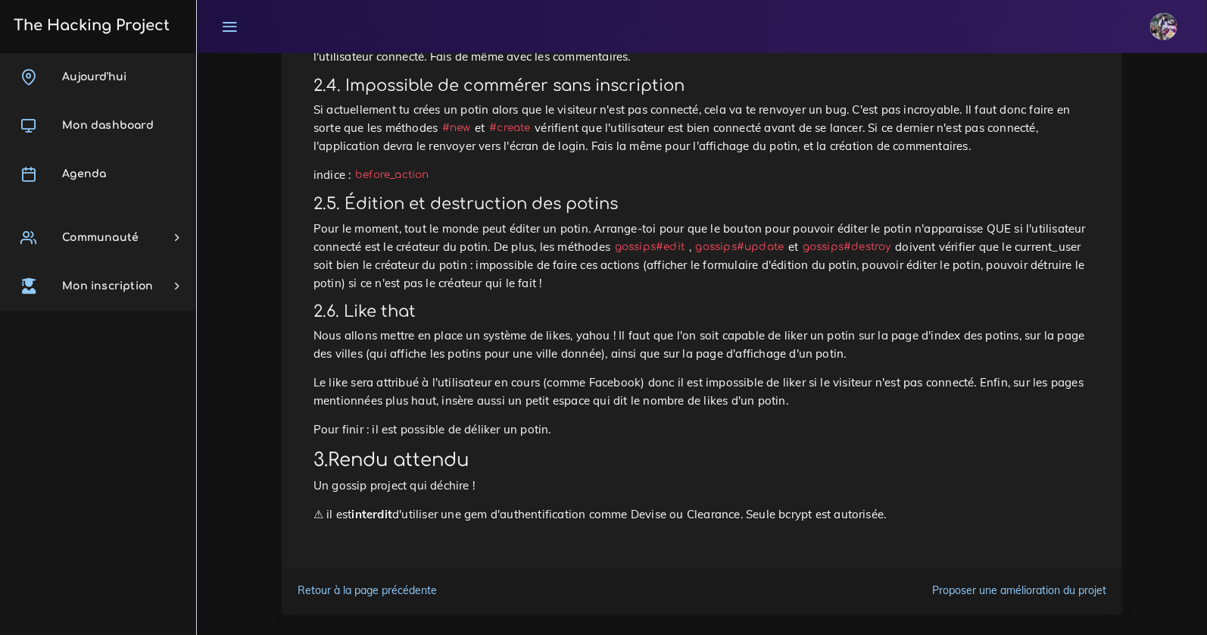
scroll to position [1050, 0]
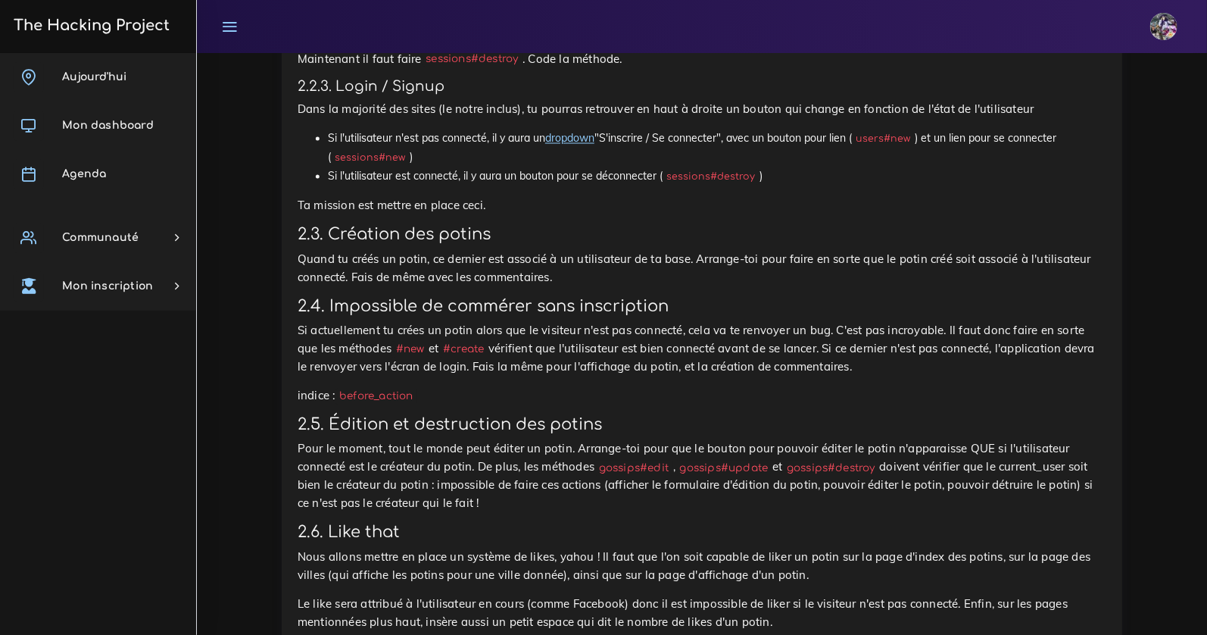
scroll to position [716, 0]
